Goal: Communication & Community: Answer question/provide support

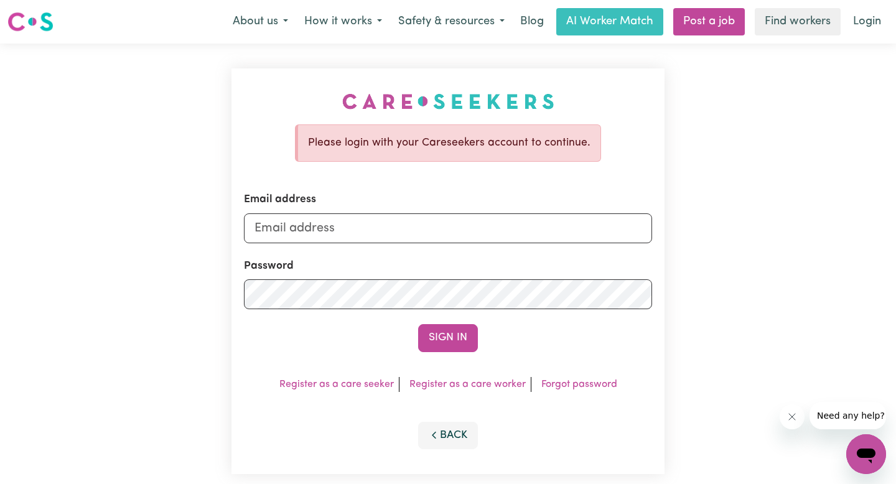
click at [345, 246] on form "Email address Password Sign In" at bounding box center [448, 272] width 408 height 160
click at [344, 232] on input "Email address" at bounding box center [448, 228] width 408 height 30
type input "[PERSON_NAME][EMAIL_ADDRESS][DOMAIN_NAME]"
click at [418, 324] on button "Sign In" at bounding box center [448, 337] width 60 height 27
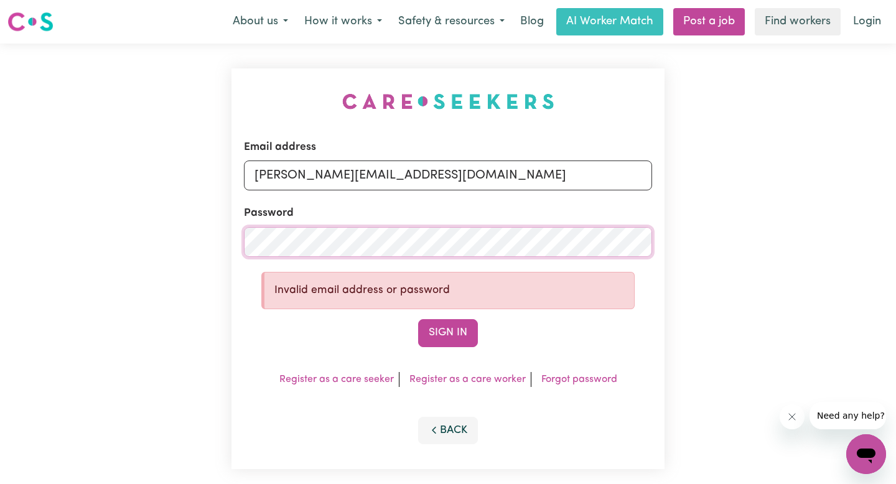
click at [418, 319] on button "Sign In" at bounding box center [448, 332] width 60 height 27
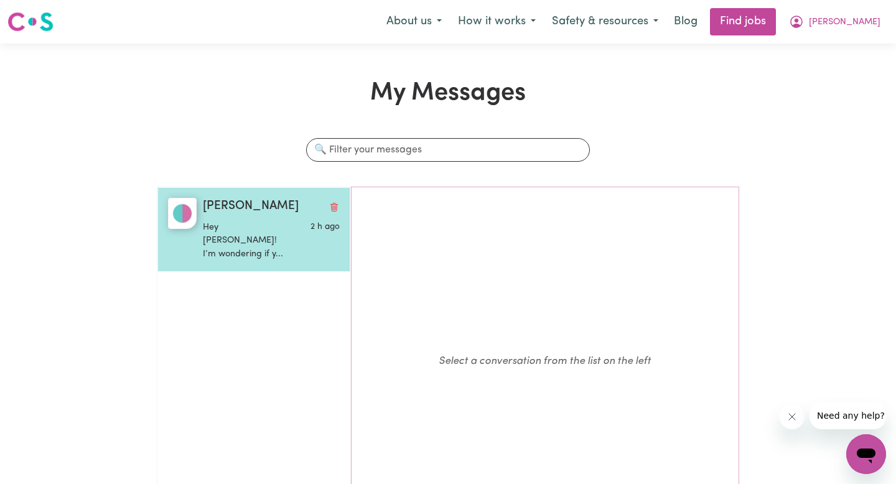
click at [256, 234] on p "Hey [PERSON_NAME]! I’m wondering if y..." at bounding box center [248, 241] width 91 height 40
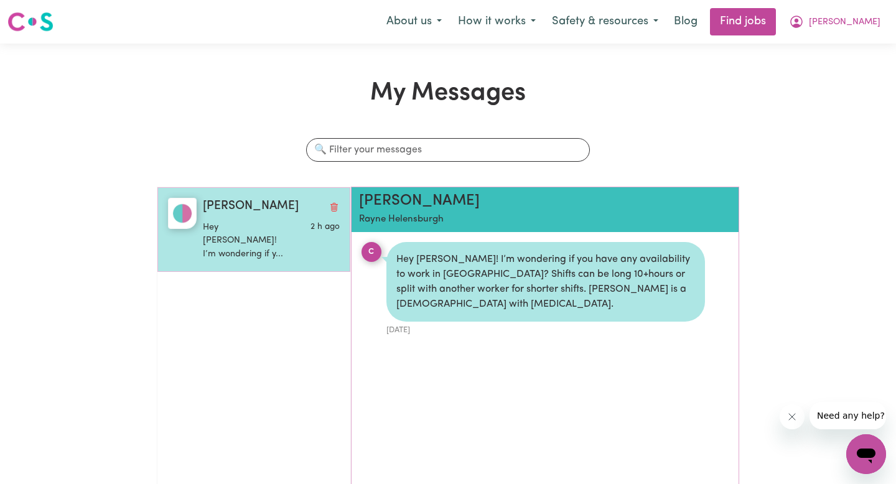
scroll to position [7, 0]
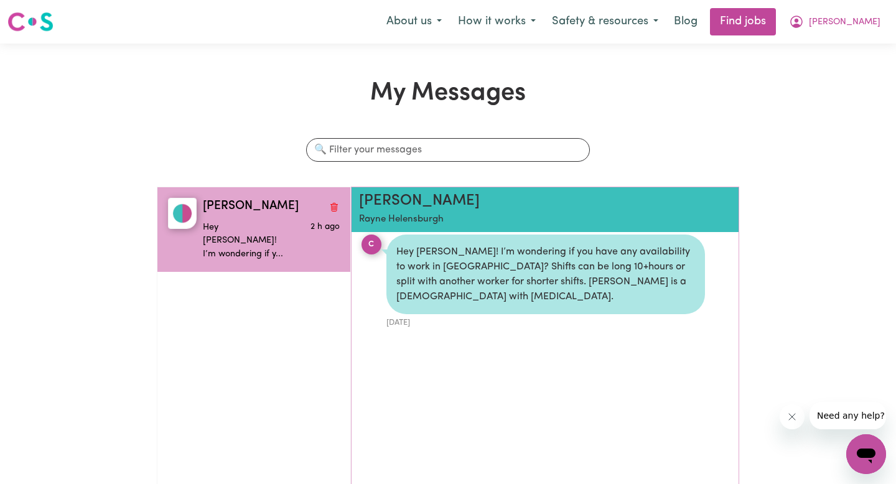
click at [388, 197] on h2 "[PERSON_NAME]" at bounding box center [514, 201] width 310 height 18
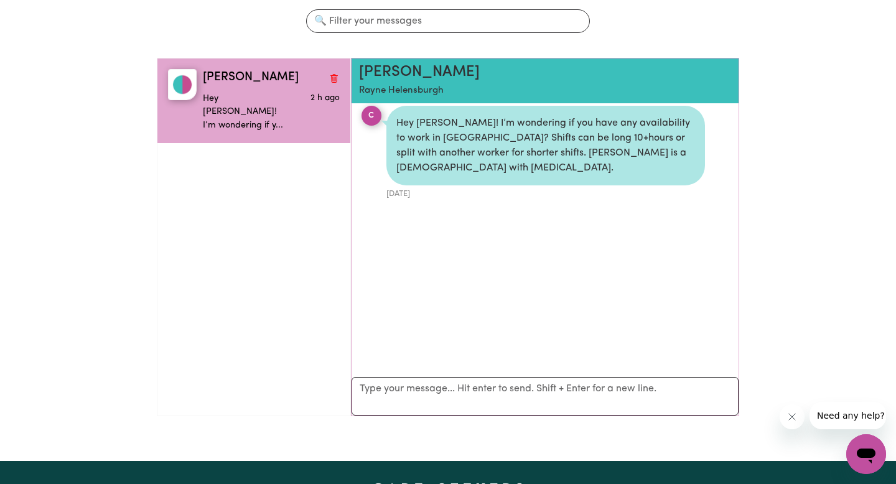
scroll to position [130, 0]
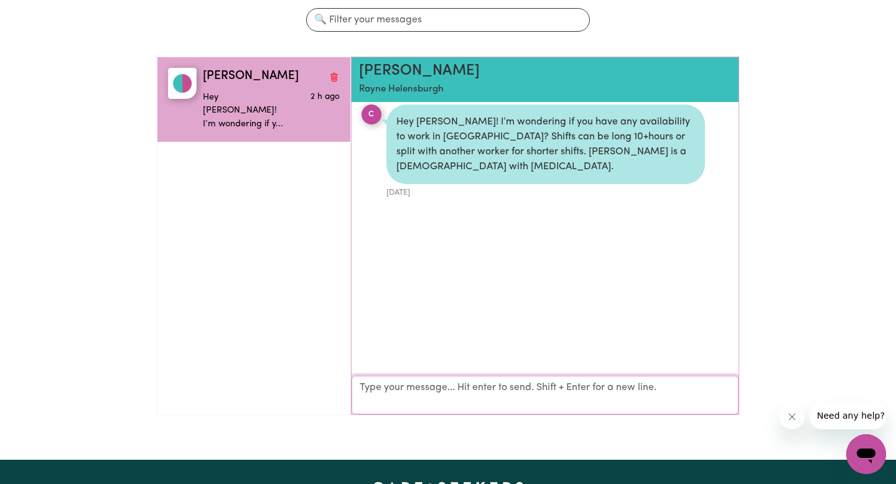
click at [517, 398] on textarea "Your reply" at bounding box center [544, 395] width 387 height 39
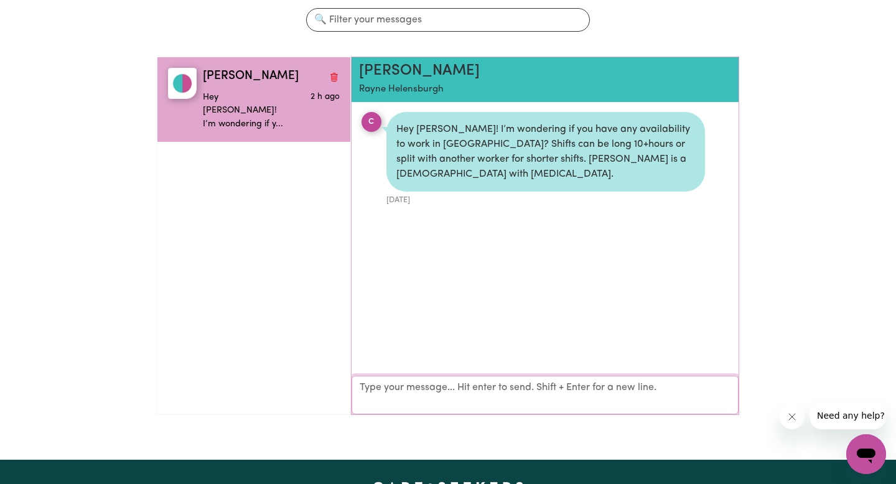
scroll to position [0, 0]
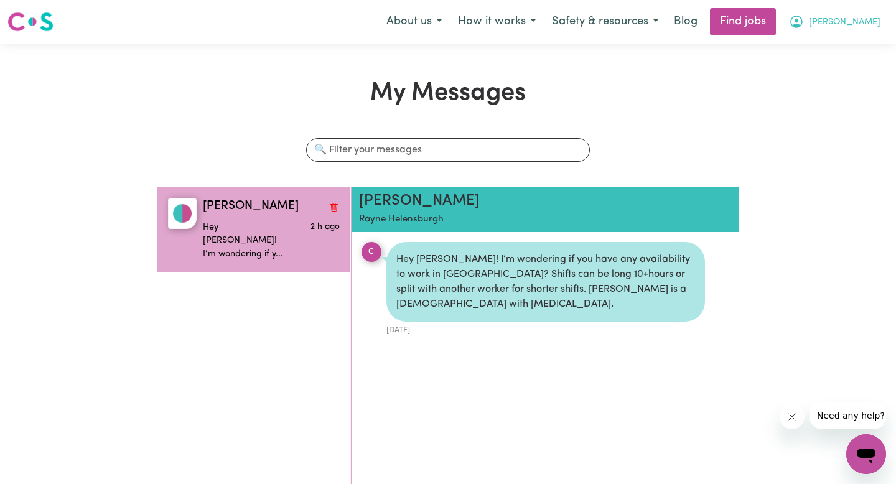
click at [859, 23] on span "[PERSON_NAME]" at bounding box center [845, 23] width 72 height 14
click at [825, 47] on link "My Account" at bounding box center [838, 49] width 98 height 24
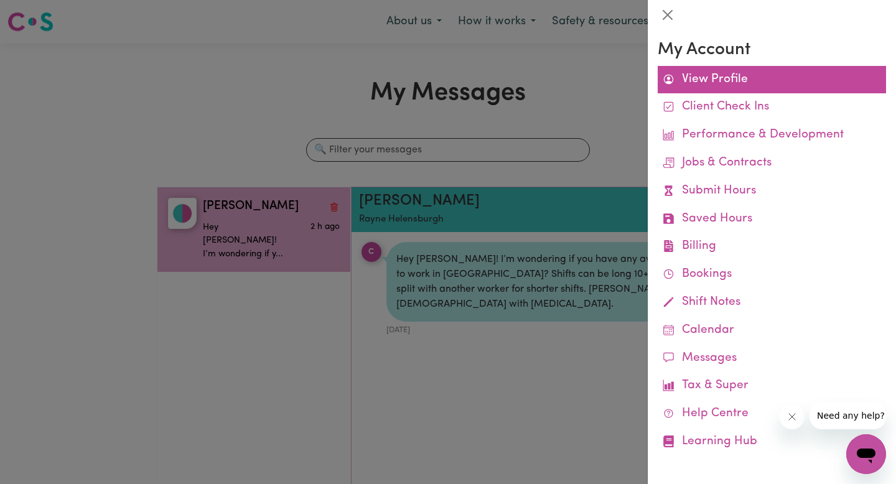
click at [684, 80] on link "View Profile" at bounding box center [771, 80] width 228 height 28
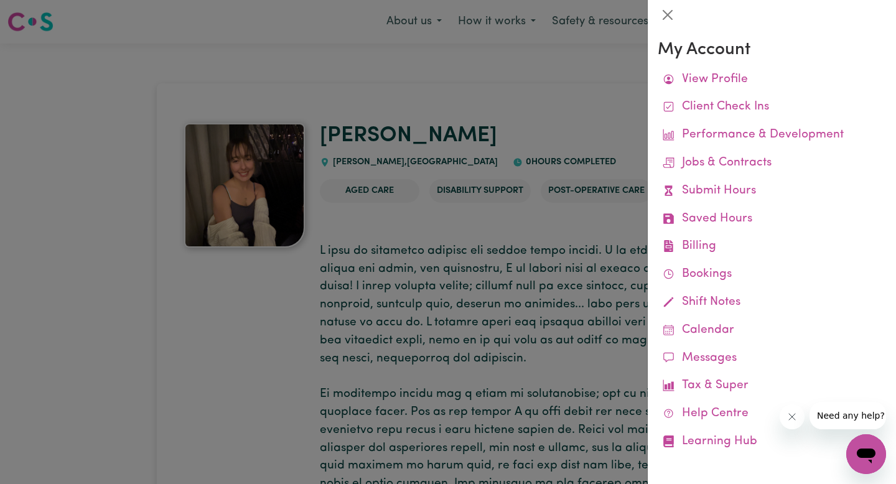
click at [603, 126] on div at bounding box center [448, 242] width 896 height 484
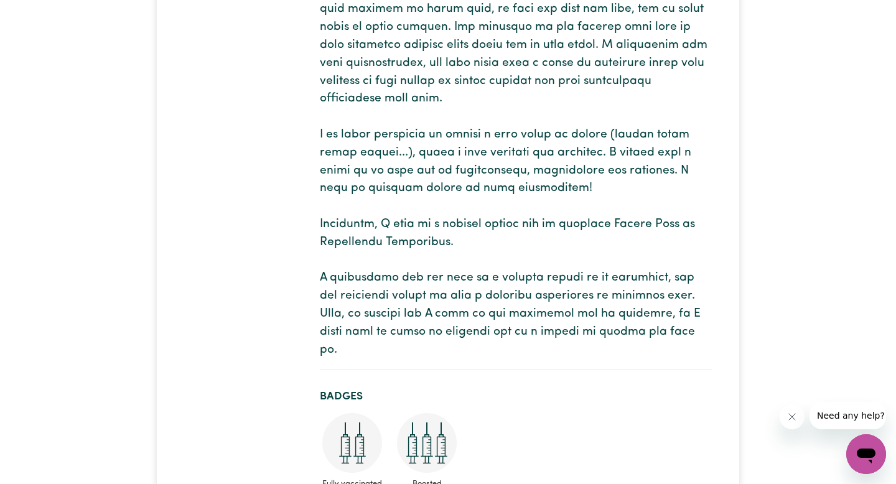
scroll to position [459, 0]
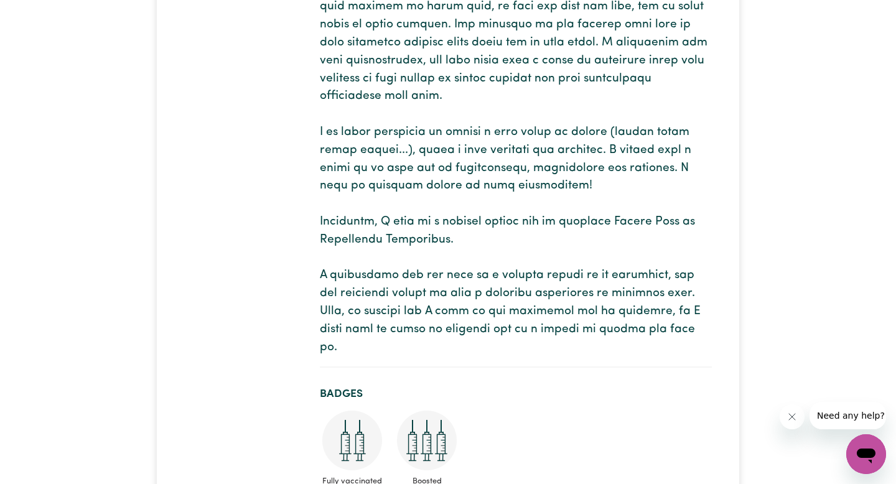
click at [420, 327] on p at bounding box center [516, 70] width 392 height 573
copy p "charisma"
click at [570, 313] on p at bounding box center [516, 70] width 392 height 573
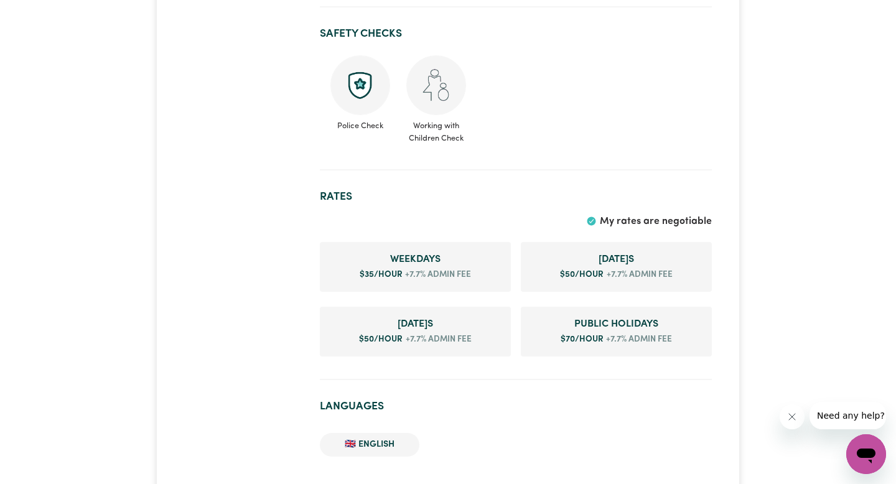
scroll to position [1065, 0]
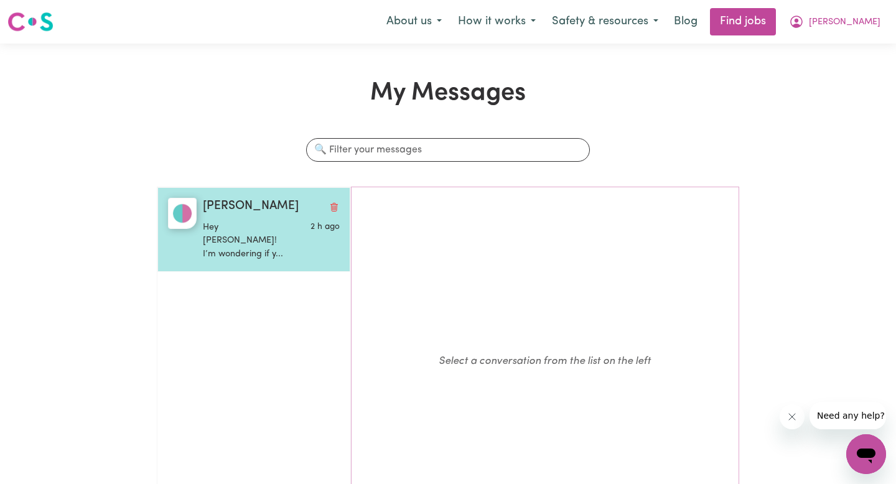
click at [239, 212] on span "[PERSON_NAME]" at bounding box center [251, 207] width 96 height 18
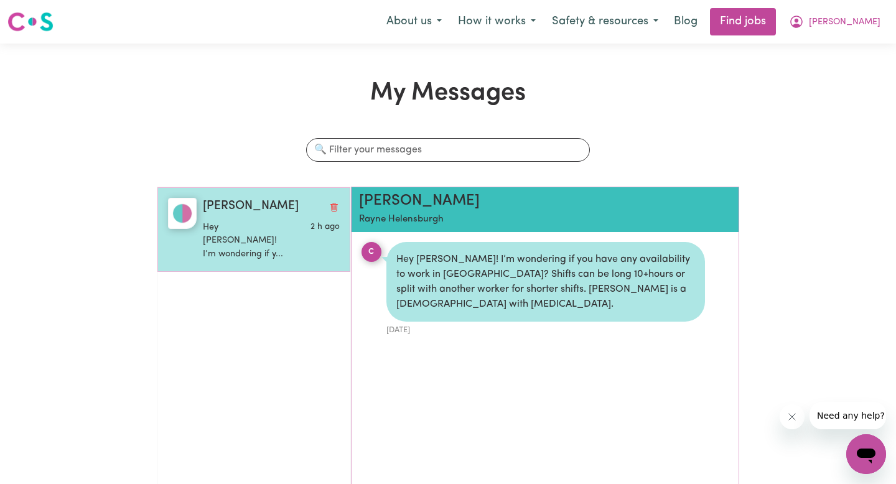
scroll to position [7, 0]
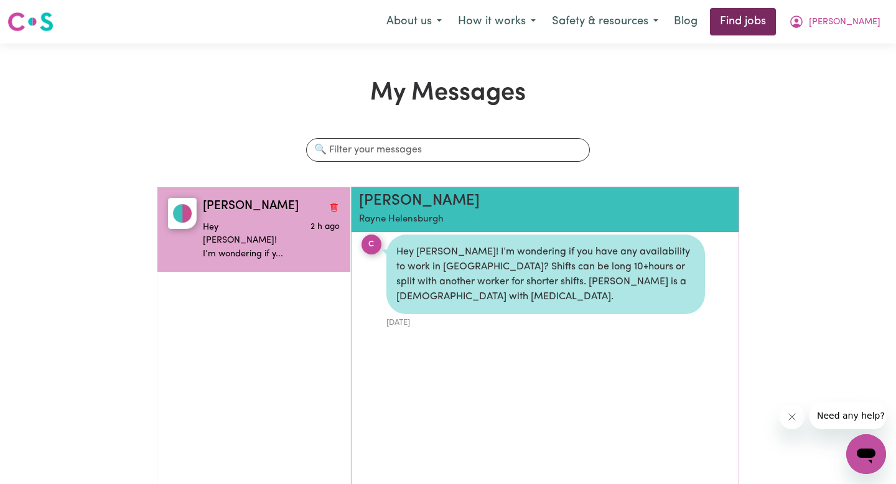
click at [776, 29] on link "Find jobs" at bounding box center [743, 21] width 66 height 27
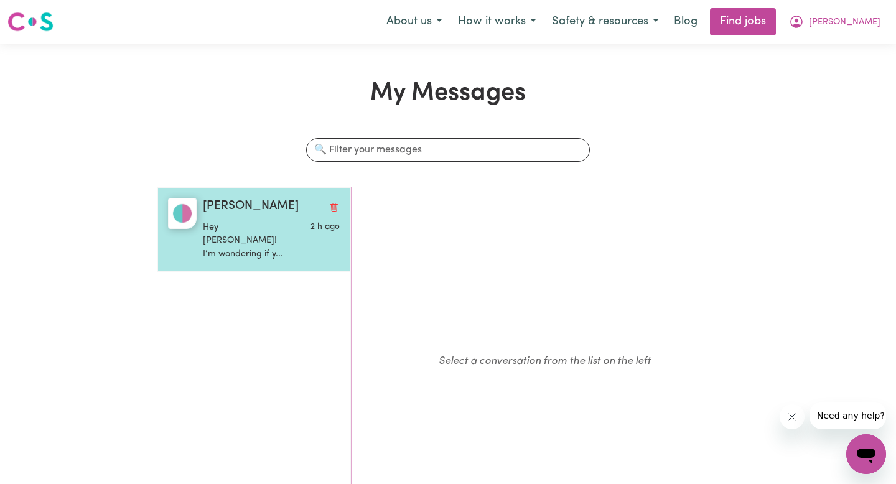
click at [256, 229] on p "Hey [PERSON_NAME]! I’m wondering if y..." at bounding box center [248, 241] width 91 height 40
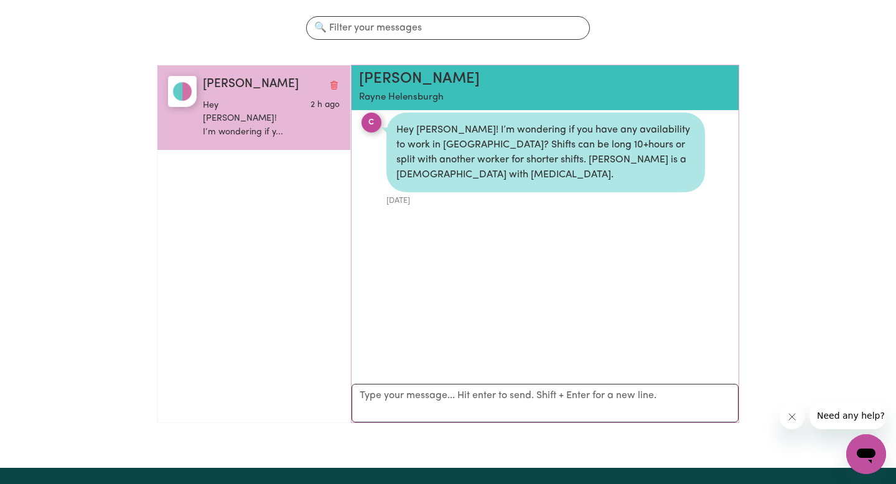
scroll to position [123, 0]
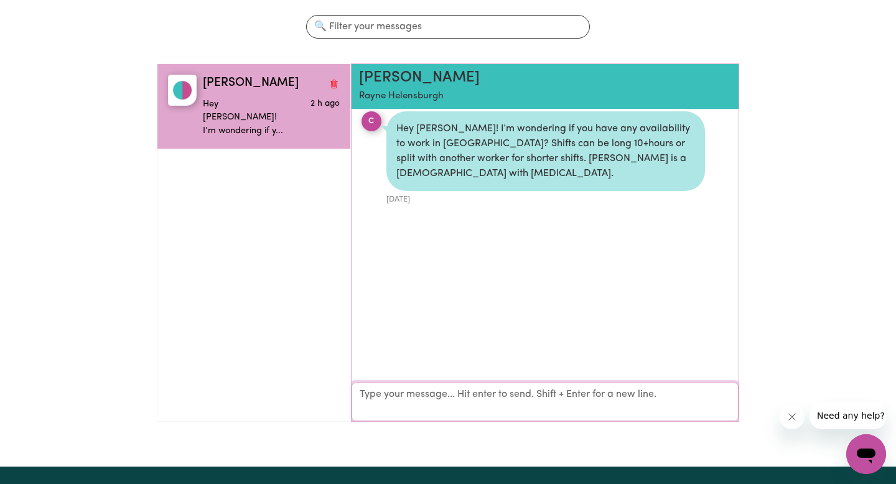
click at [461, 406] on textarea "Your reply" at bounding box center [544, 402] width 387 height 39
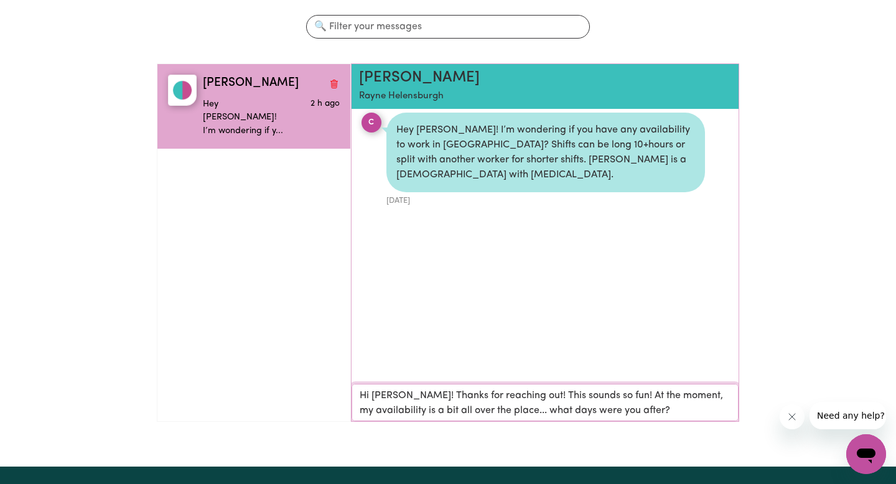
click at [607, 393] on textarea "Hi [PERSON_NAME]! Thanks for reaching out! This sounds so fun! At the moment, m…" at bounding box center [544, 402] width 387 height 37
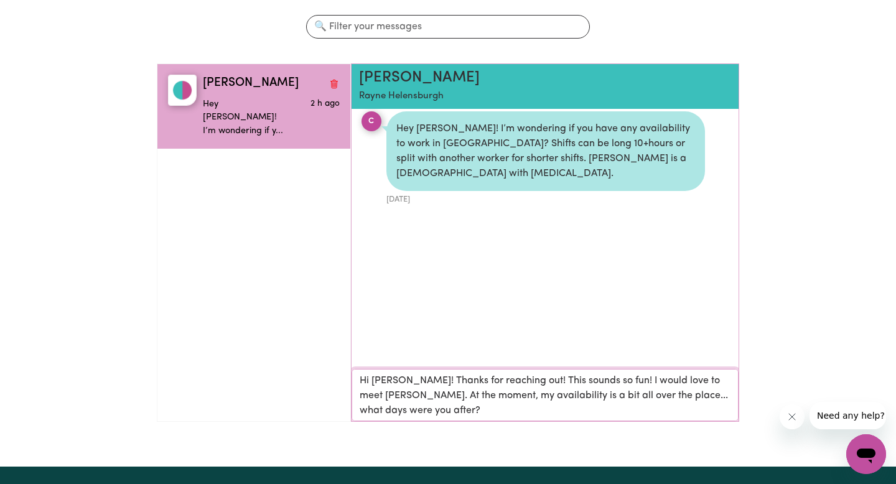
click at [407, 379] on textarea "Hi [PERSON_NAME]! Thanks for reaching out! This sounds so fun! I would love to …" at bounding box center [544, 395] width 387 height 52
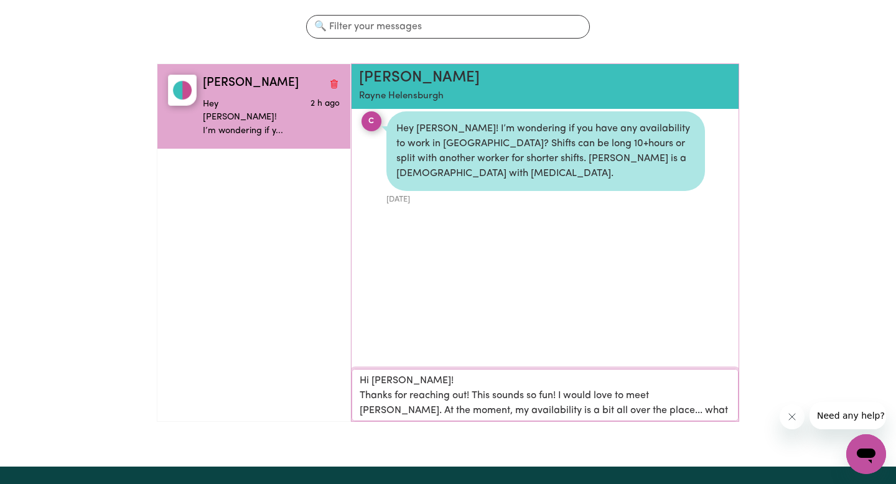
scroll to position [1, 0]
click at [687, 396] on textarea "Hi [PERSON_NAME]! Thanks for reaching out! This sounds so fun! I would love to …" at bounding box center [544, 395] width 387 height 52
click at [573, 404] on textarea "Hi [PERSON_NAME]! Thanks for reaching out! This sounds so fun! I would love to …" at bounding box center [544, 395] width 387 height 52
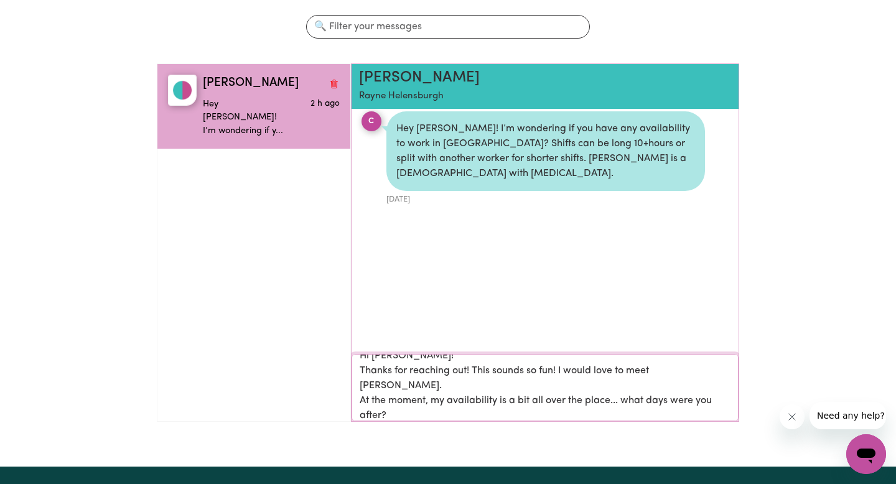
scroll to position [1, 0]
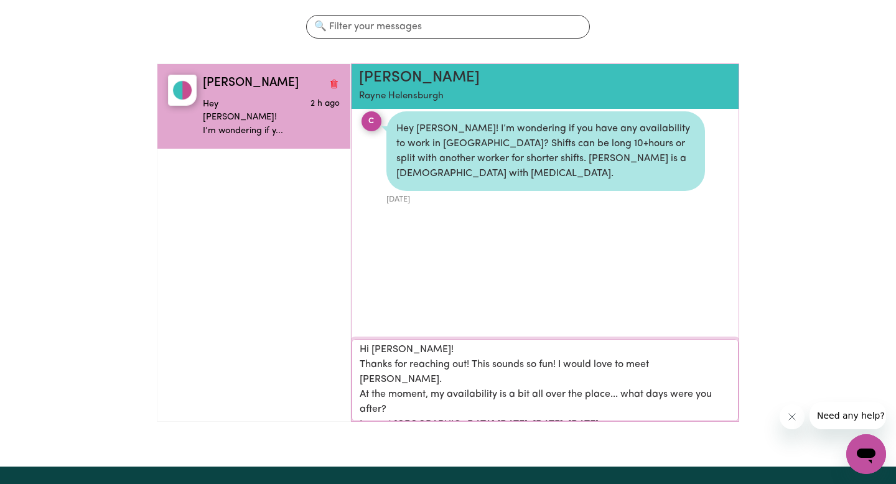
click at [555, 411] on textarea "Hi [PERSON_NAME]! Thanks for reaching out! This sounds so fun! I would love to …" at bounding box center [544, 380] width 387 height 82
click at [447, 410] on textarea "Hi [PERSON_NAME]! Thanks for reaching out! This sounds so fun! I would love to …" at bounding box center [544, 380] width 387 height 82
click at [525, 411] on textarea "Hi [PERSON_NAME]! Thanks for reaching out! This sounds so fun! I would love to …" at bounding box center [544, 380] width 387 height 82
click at [596, 414] on textarea "Hi [PERSON_NAME]! Thanks for reaching out! This sounds so fun! I would love to …" at bounding box center [544, 380] width 387 height 82
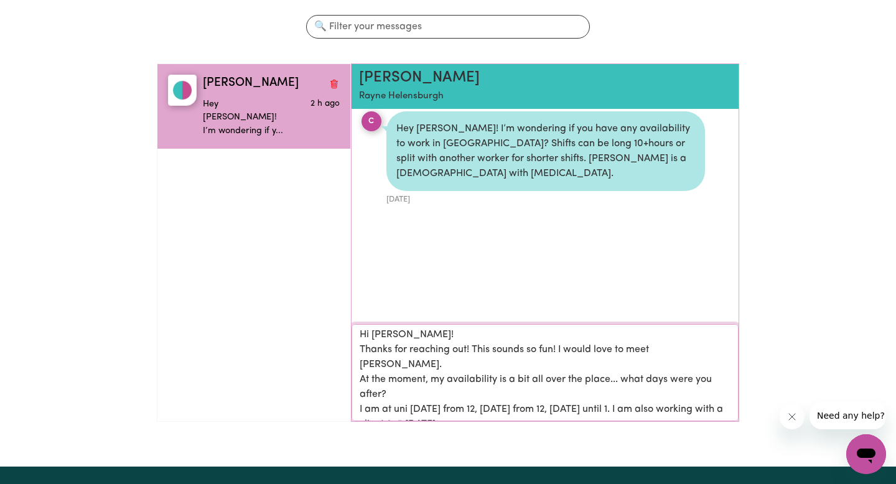
click at [479, 407] on textarea "Hi [PERSON_NAME]! Thanks for reaching out! This sounds so fun! I would love to …" at bounding box center [544, 372] width 387 height 97
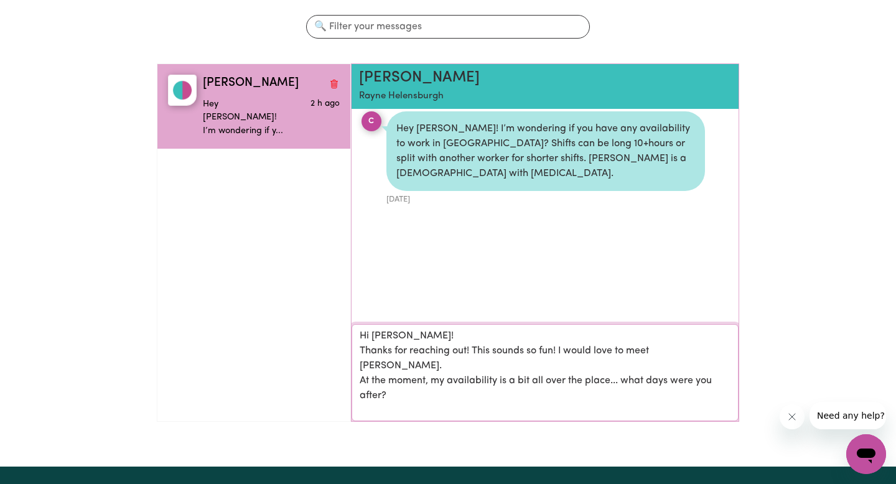
scroll to position [0, 0]
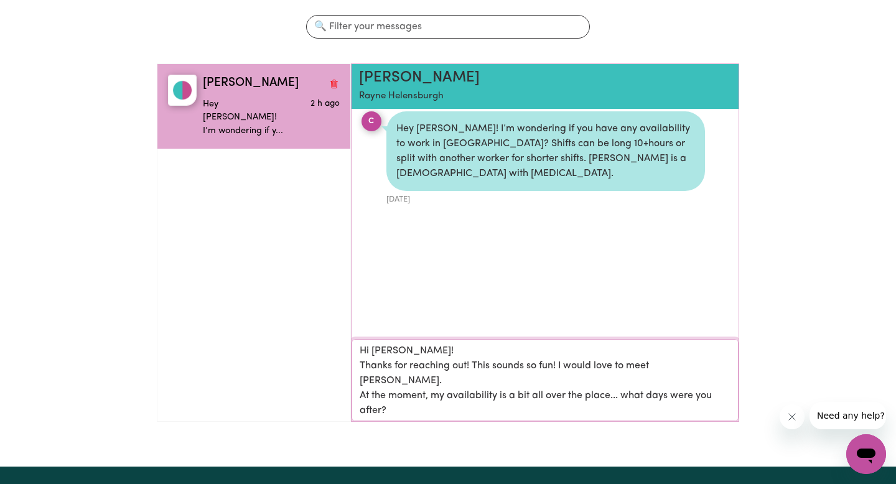
type textarea "Hi [PERSON_NAME]! Thanks for reaching out! This sounds so fun! I would love to …"
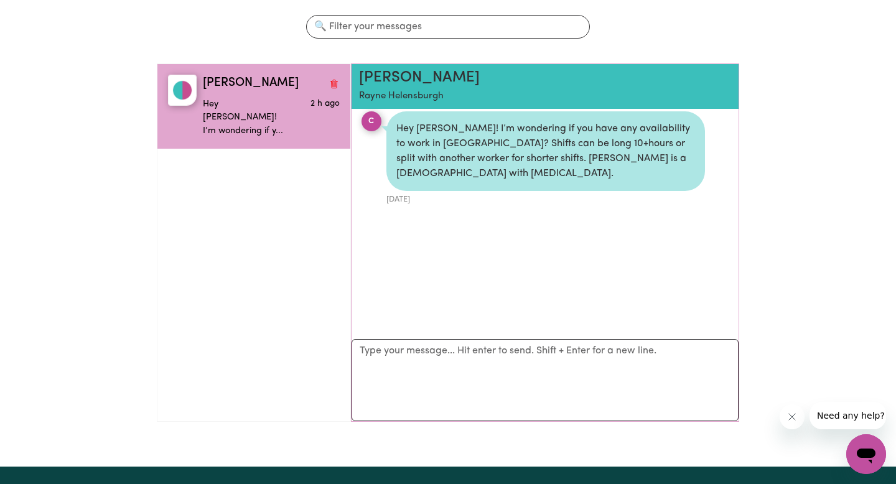
scroll to position [36, 0]
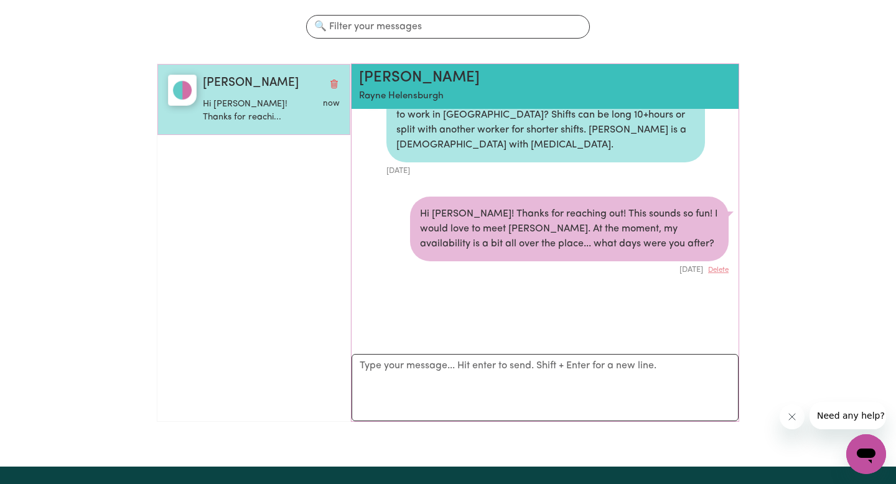
click at [183, 91] on img "button" at bounding box center [182, 90] width 29 height 31
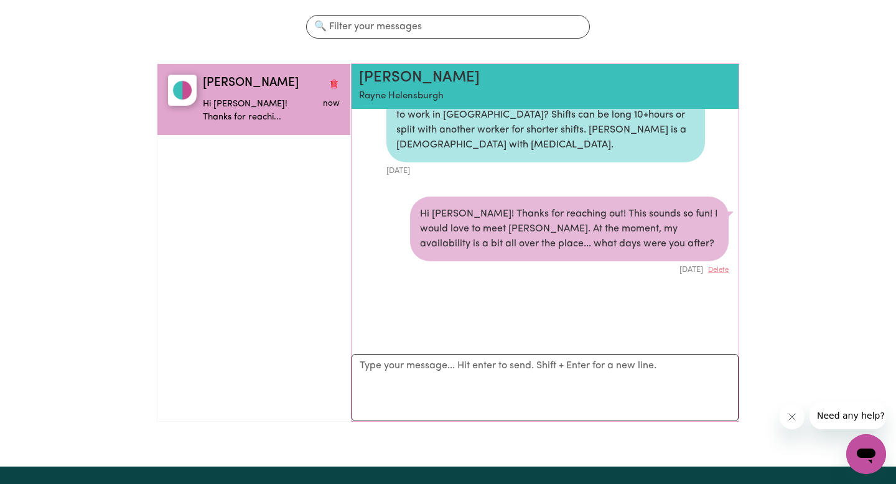
click at [378, 103] on p "Rayne Helensburgh" at bounding box center [514, 97] width 310 height 14
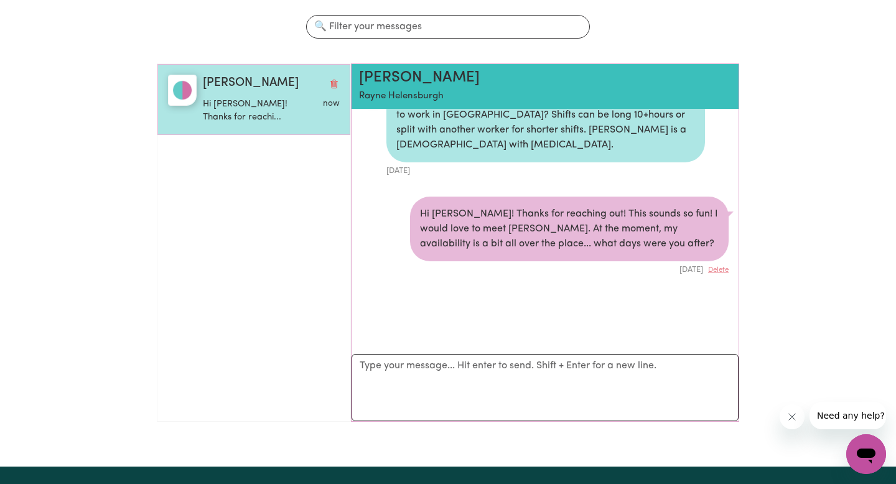
click at [239, 76] on span "[PERSON_NAME]" at bounding box center [251, 84] width 96 height 18
click at [177, 93] on img "button" at bounding box center [182, 90] width 29 height 31
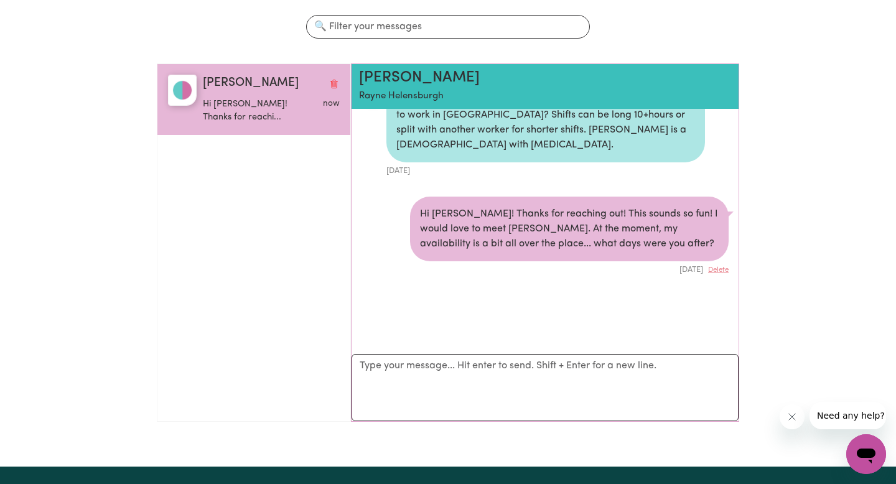
scroll to position [0, 0]
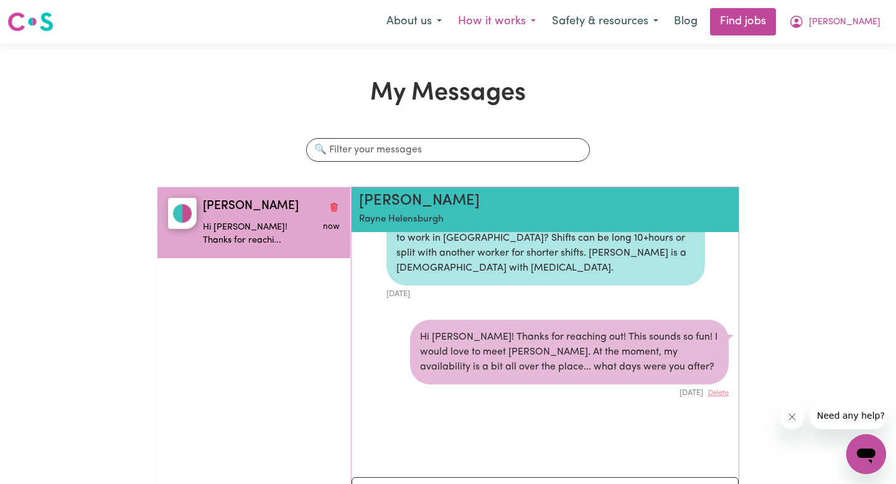
click at [534, 26] on button "How it works" at bounding box center [497, 22] width 94 height 26
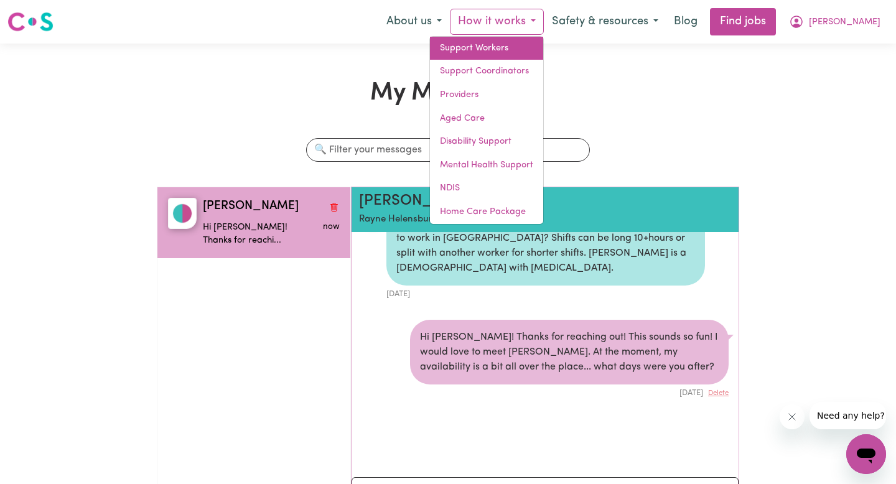
click at [536, 37] on link "Support Workers" at bounding box center [486, 49] width 113 height 24
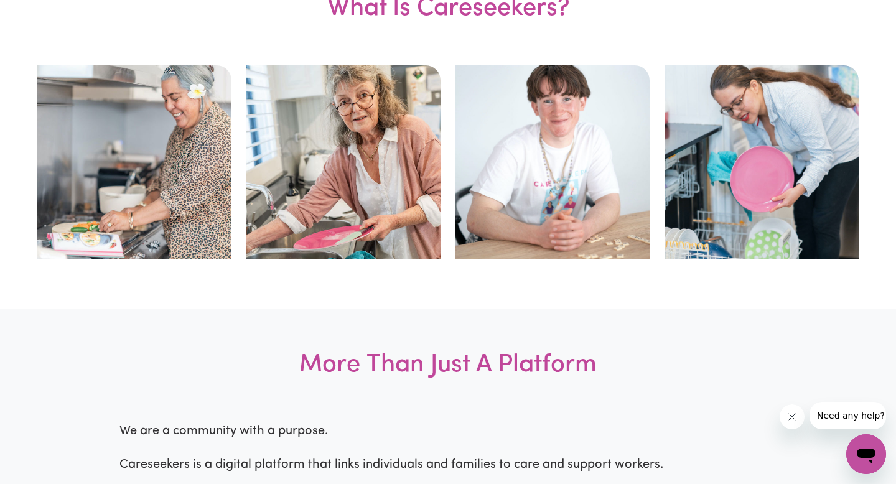
scroll to position [698, 0]
